Goal: Information Seeking & Learning: Understand process/instructions

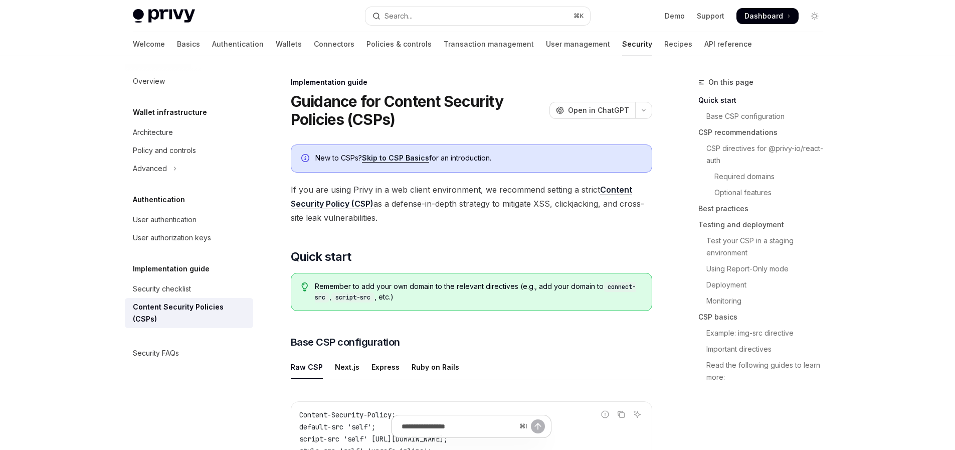
click at [171, 384] on div "Overview Wallet infrastructure Architecture Policy and controls Advanced Authen…" at bounding box center [197, 253] width 144 height 394
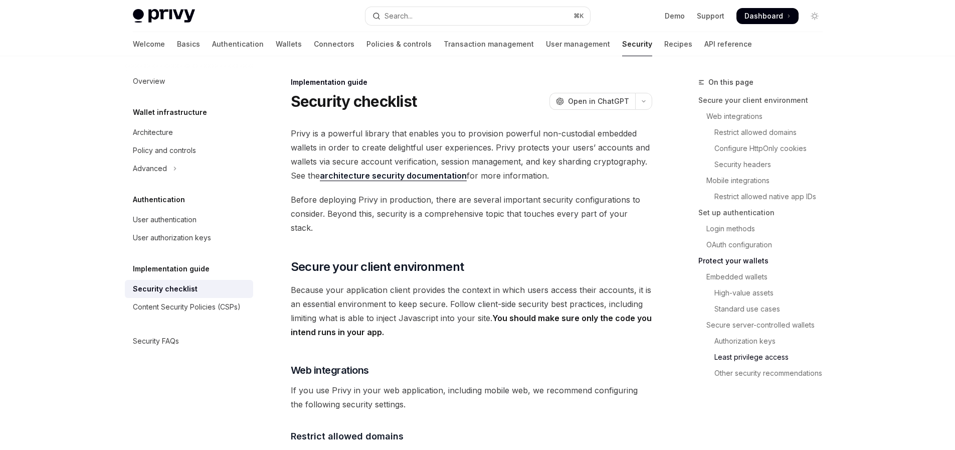
scroll to position [2289, 0]
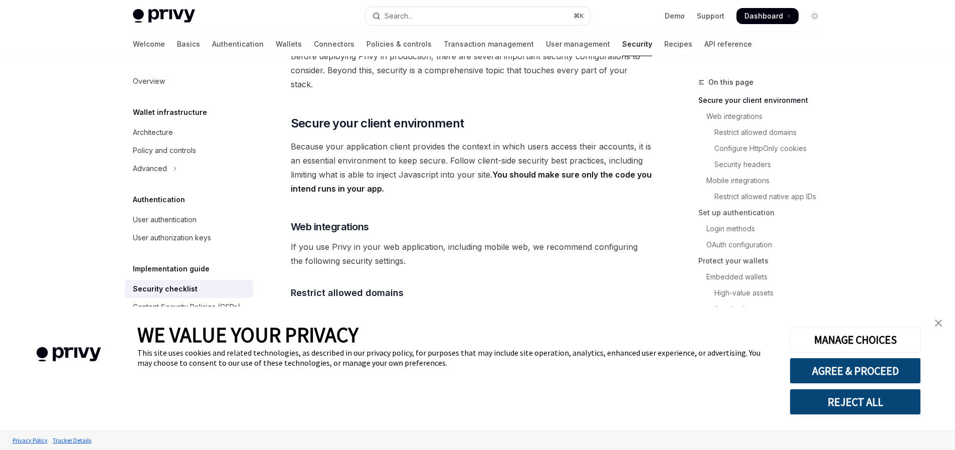
scroll to position [567, 0]
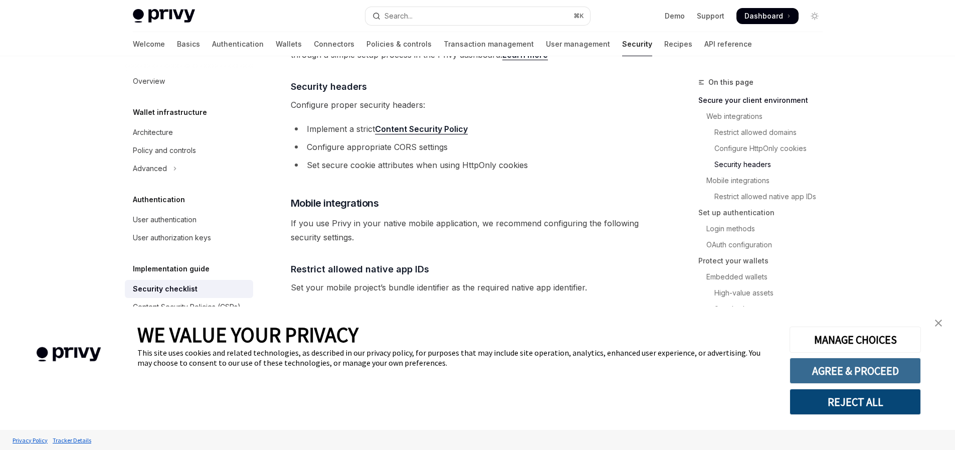
click at [876, 369] on button "AGREE & PROCEED" at bounding box center [855, 371] width 131 height 26
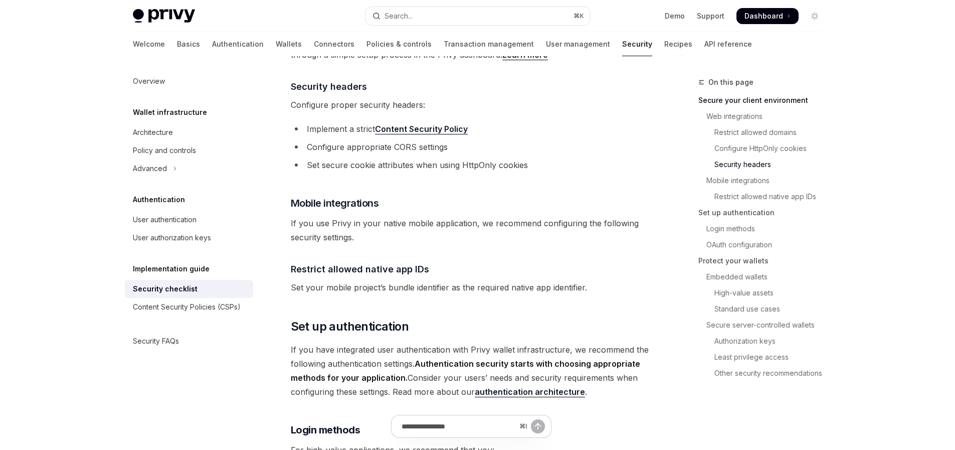
scroll to position [640, 0]
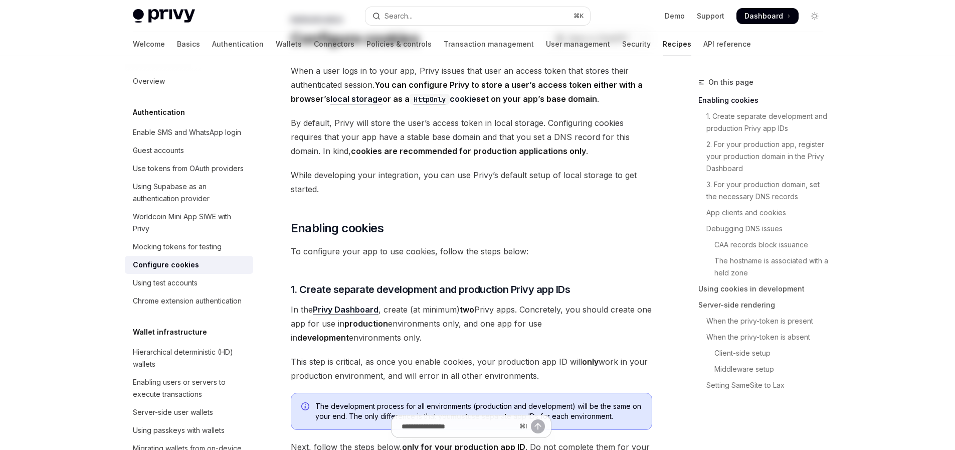
scroll to position [176, 0]
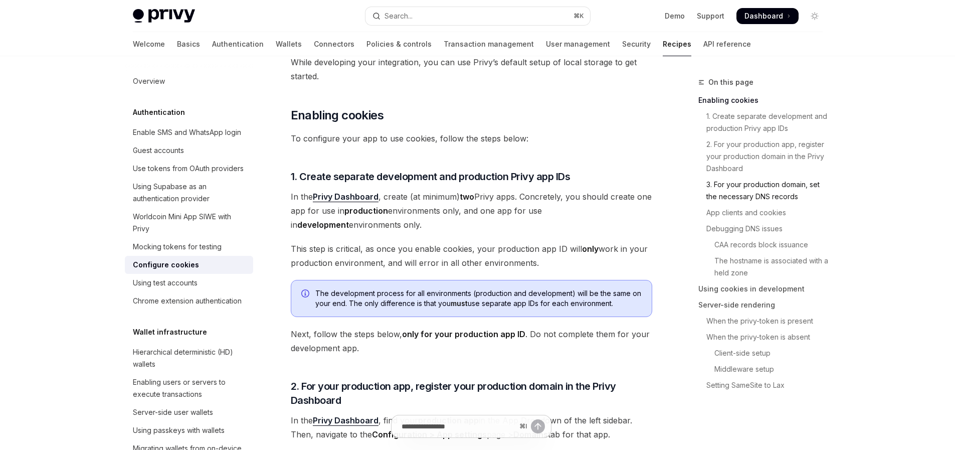
click at [771, 196] on link "3. For your production domain, set the necessary DNS records" at bounding box center [765, 191] width 132 height 28
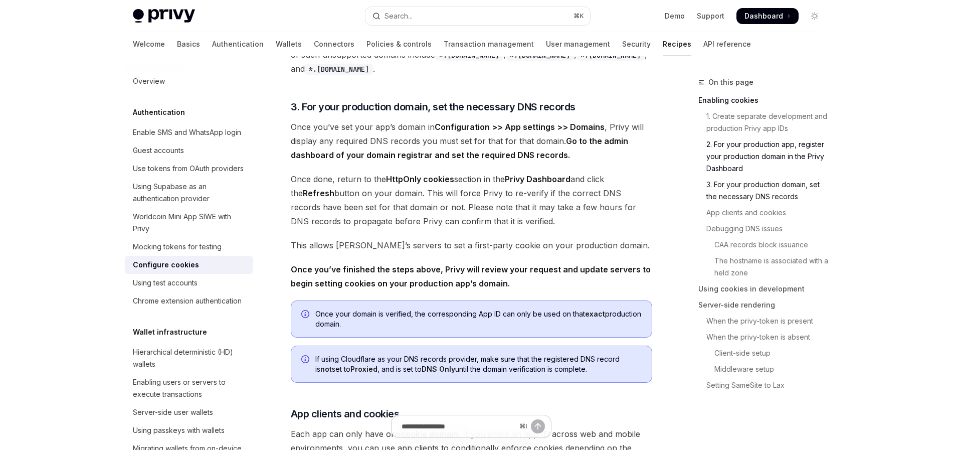
scroll to position [669, 0]
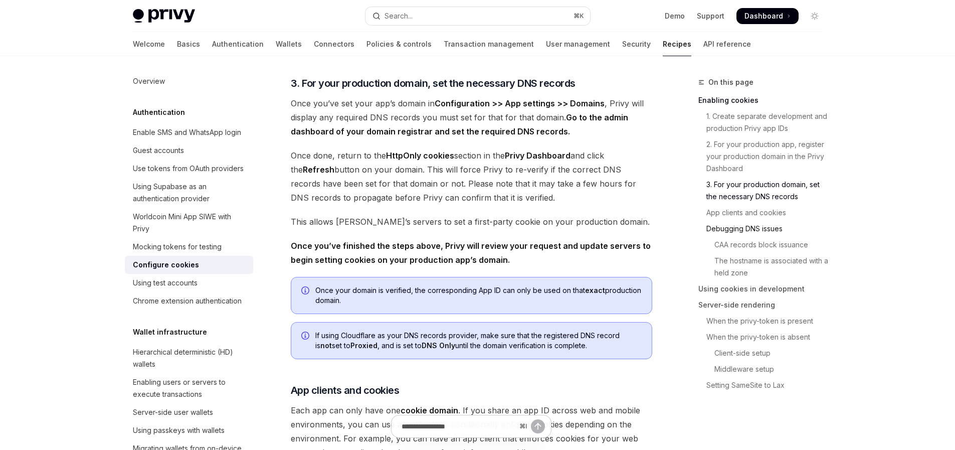
click at [758, 231] on link "Debugging DNS issues" at bounding box center [765, 229] width 132 height 16
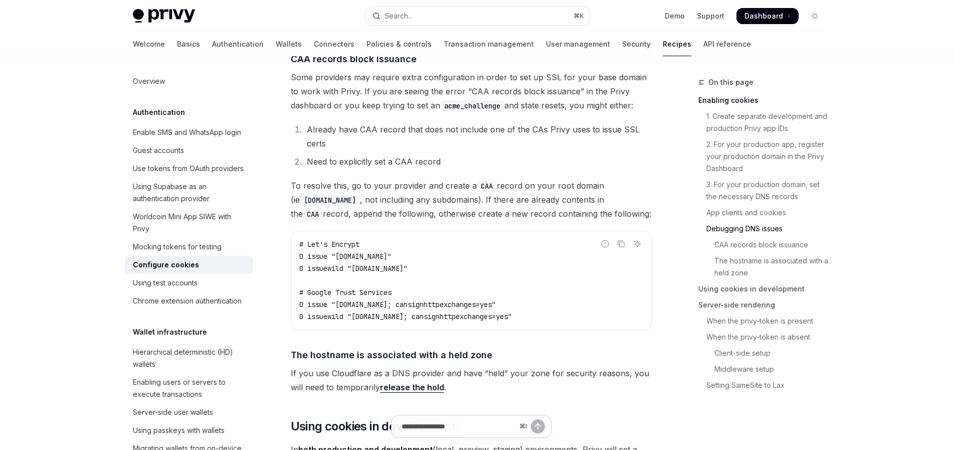
scroll to position [1329, 0]
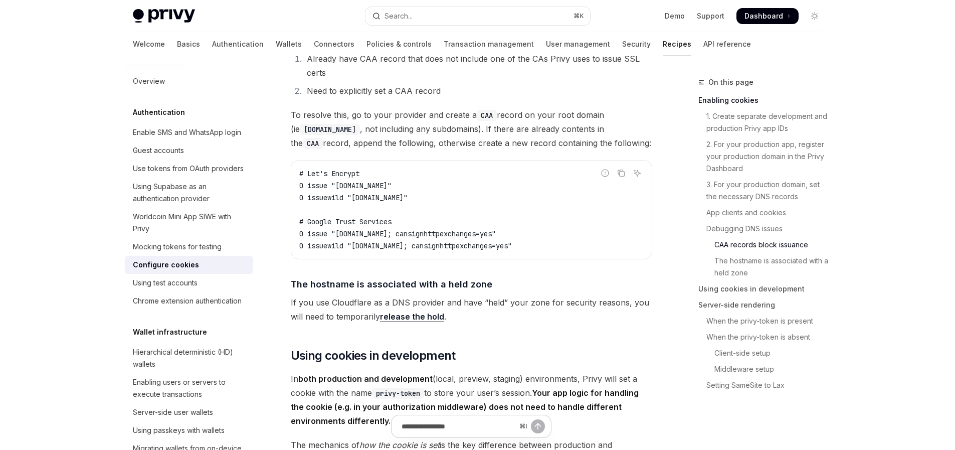
click at [416, 322] on link "release the hold" at bounding box center [412, 316] width 64 height 11
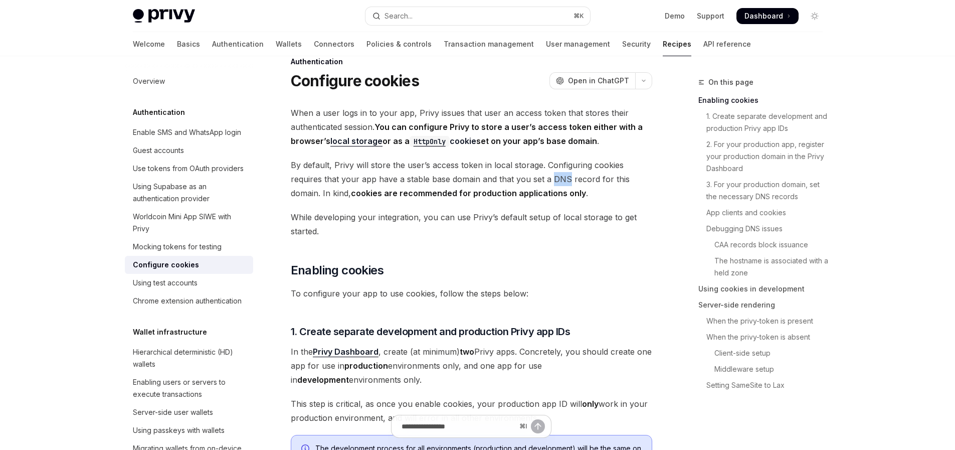
scroll to position [19, 0]
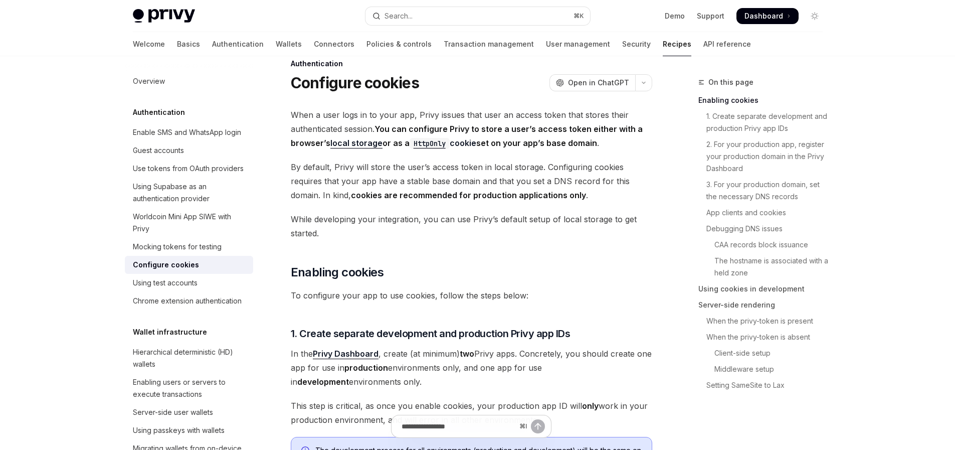
drag, startPoint x: 26, startPoint y: 224, endPoint x: 41, endPoint y: 224, distance: 15.1
